Goal: Transaction & Acquisition: Purchase product/service

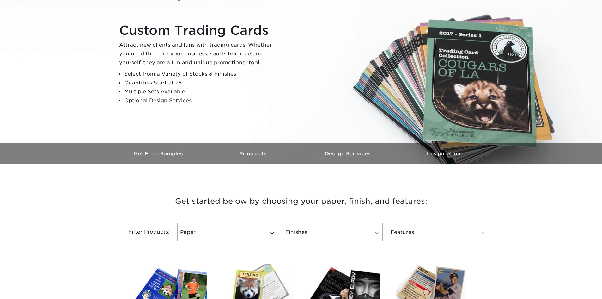
scroll to position [190, 0]
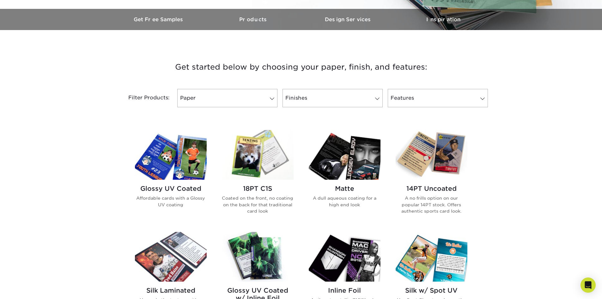
click at [199, 155] on img at bounding box center [171, 155] width 72 height 50
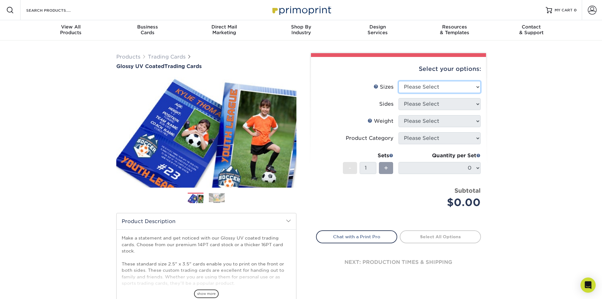
click at [440, 88] on select "Please Select 2.5" x 3.5"" at bounding box center [440, 87] width 82 height 12
click at [435, 84] on select "Please Select 2.5" x 3.5"" at bounding box center [440, 87] width 82 height 12
select select "2.50x3.50"
click at [399, 81] on select "Please Select 2.5" x 3.5"" at bounding box center [440, 87] width 82 height 12
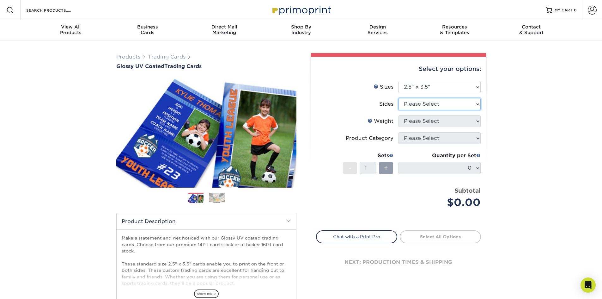
click at [430, 104] on select "Please Select Print Both Sides Print Front Only" at bounding box center [440, 104] width 82 height 12
select select "13abbda7-1d64-4f25-8bb2-c179b224825d"
click at [399, 98] on select "Please Select Print Both Sides Print Front Only" at bounding box center [440, 104] width 82 height 12
click at [430, 117] on select "Please Select 16PT 14PT 18PT C1S" at bounding box center [440, 121] width 82 height 12
select select "16PT"
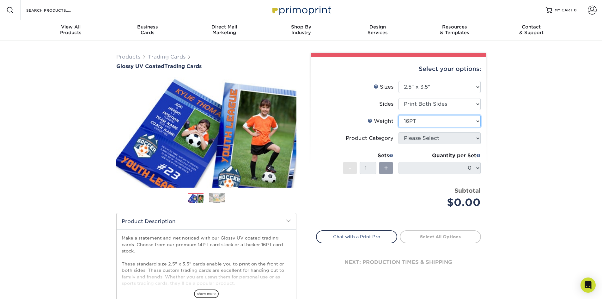
click at [399, 115] on select "Please Select 16PT 14PT 18PT C1S" at bounding box center [440, 121] width 82 height 12
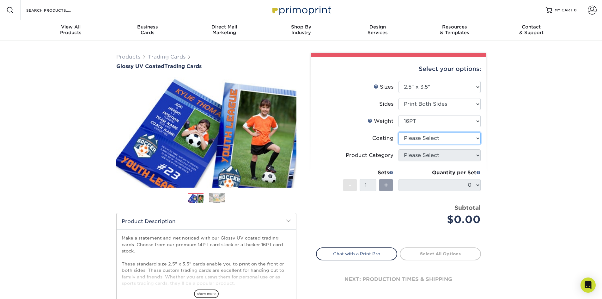
click at [424, 141] on select at bounding box center [440, 138] width 82 height 12
select select "ae367451-b2b8-45df-a344-0f05b6a12993"
click at [399, 132] on select at bounding box center [440, 138] width 82 height 12
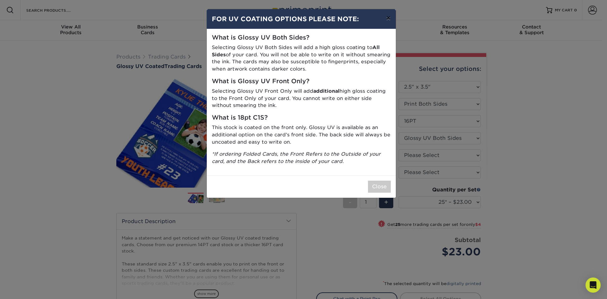
click at [390, 18] on button "×" at bounding box center [388, 18] width 15 height 18
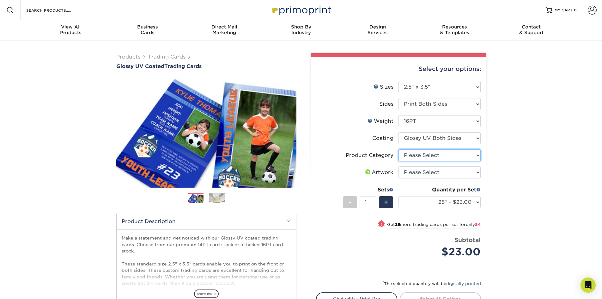
click at [430, 155] on select "Please Select Trading Cards" at bounding box center [440, 155] width 82 height 12
select select "c2f9bce9-36c2-409d-b101-c29d9d031e18"
click at [399, 149] on select "Please Select Trading Cards" at bounding box center [440, 155] width 82 height 12
click at [435, 171] on select "Please Select I will upload files I need a design - $100" at bounding box center [440, 172] width 82 height 12
select select "upload"
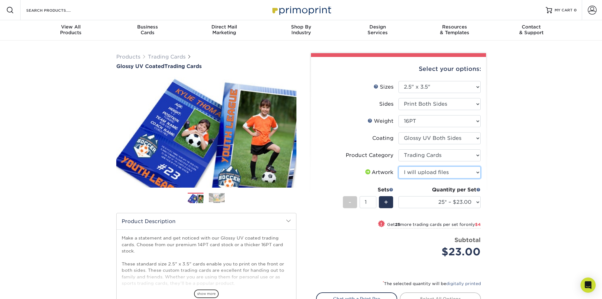
click at [399, 166] on select "Please Select I will upload files I need a design - $100" at bounding box center [440, 172] width 82 height 12
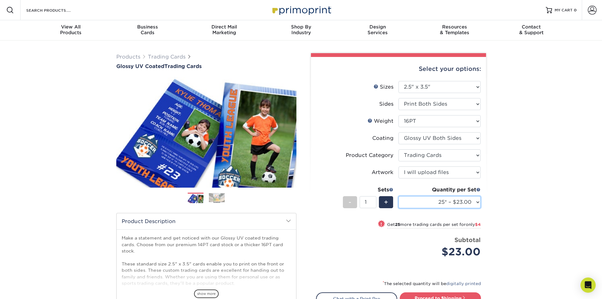
click at [455, 202] on select "25* – $23.00 50* – $27.00 75* – $33.00 100* – $37.00 250* – $47.00 500 – $58.00…" at bounding box center [440, 202] width 82 height 12
drag, startPoint x: 454, startPoint y: 203, endPoint x: 434, endPoint y: 205, distance: 19.7
click at [454, 203] on select "25* – $23.00 50* – $27.00 75* – $33.00 100* – $37.00 250* – $47.00 500 – $58.00…" at bounding box center [440, 202] width 82 height 12
click at [387, 202] on span "+" at bounding box center [386, 201] width 4 height 9
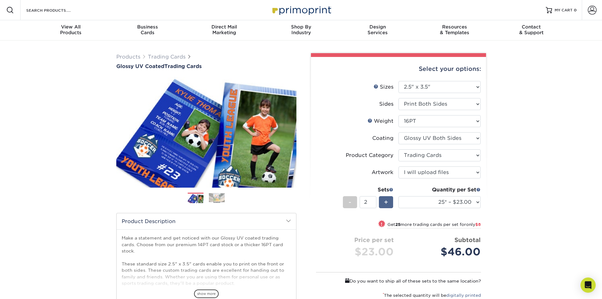
click at [387, 202] on span "+" at bounding box center [386, 201] width 4 height 9
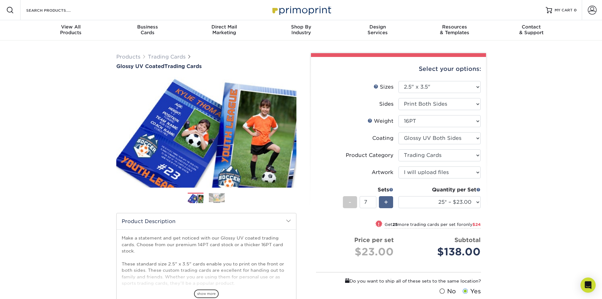
click at [387, 202] on span "+" at bounding box center [386, 201] width 4 height 9
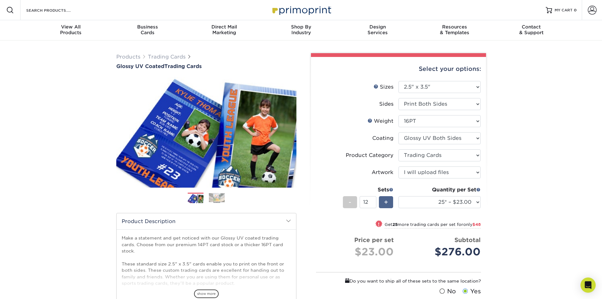
click at [387, 202] on span "+" at bounding box center [386, 201] width 4 height 9
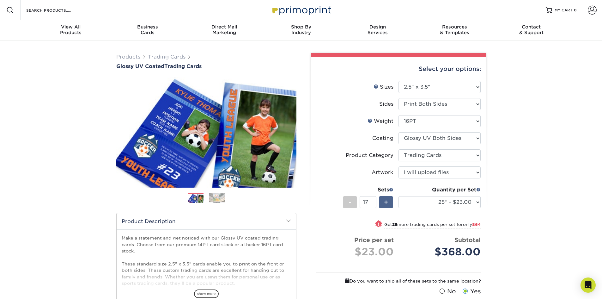
click at [387, 202] on span "+" at bounding box center [386, 201] width 4 height 9
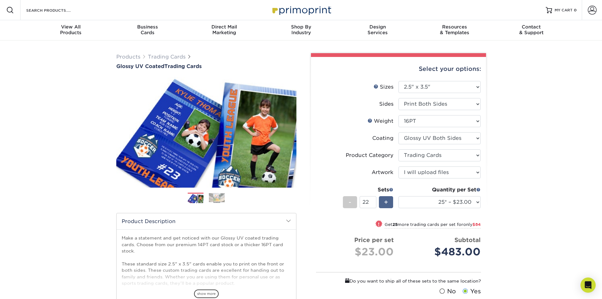
click at [387, 202] on span "+" at bounding box center [386, 201] width 4 height 9
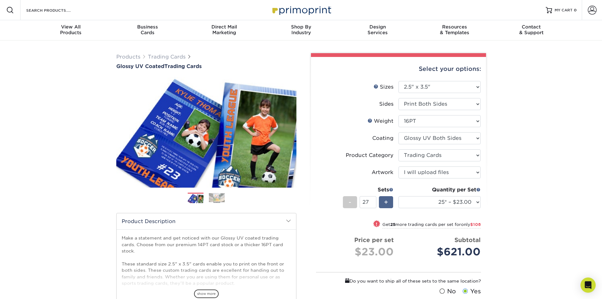
click at [387, 202] on span "+" at bounding box center [386, 201] width 4 height 9
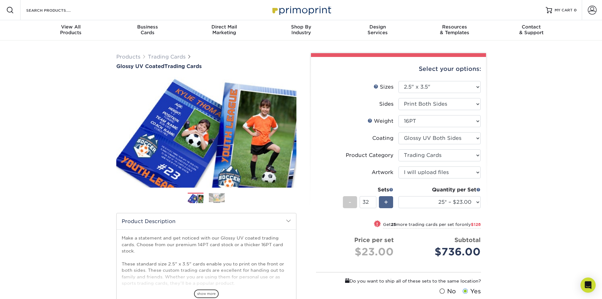
click at [387, 202] on span "+" at bounding box center [386, 201] width 4 height 9
type input "34"
